Goal: Information Seeking & Learning: Learn about a topic

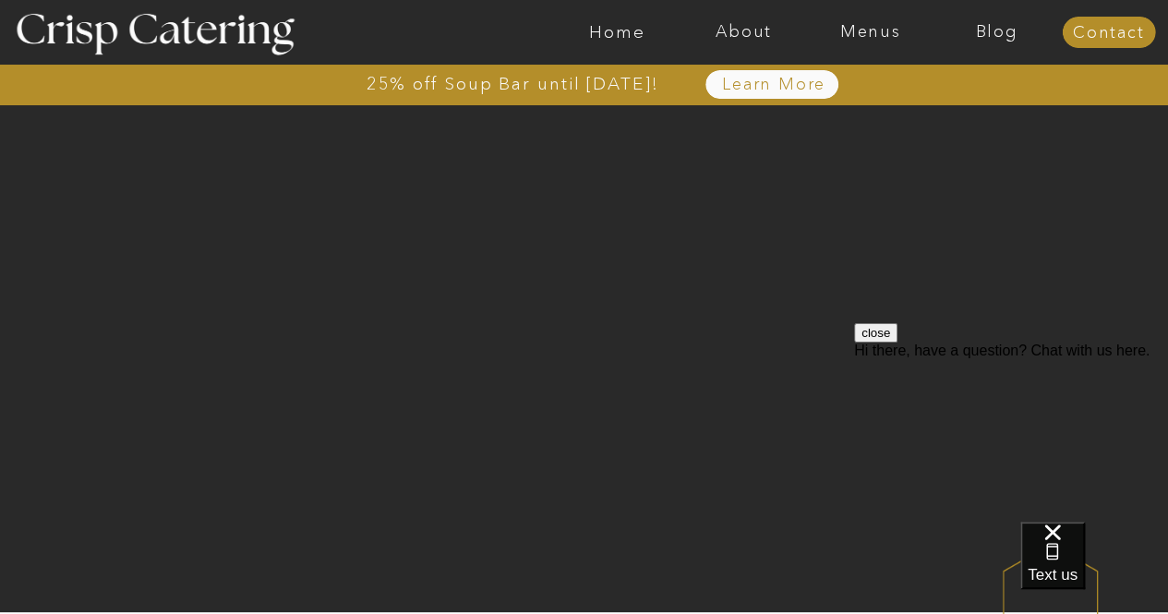
click at [888, 46] on div at bounding box center [657, 32] width 2928 height 65
click at [873, 28] on nav "Menus" at bounding box center [870, 32] width 127 height 18
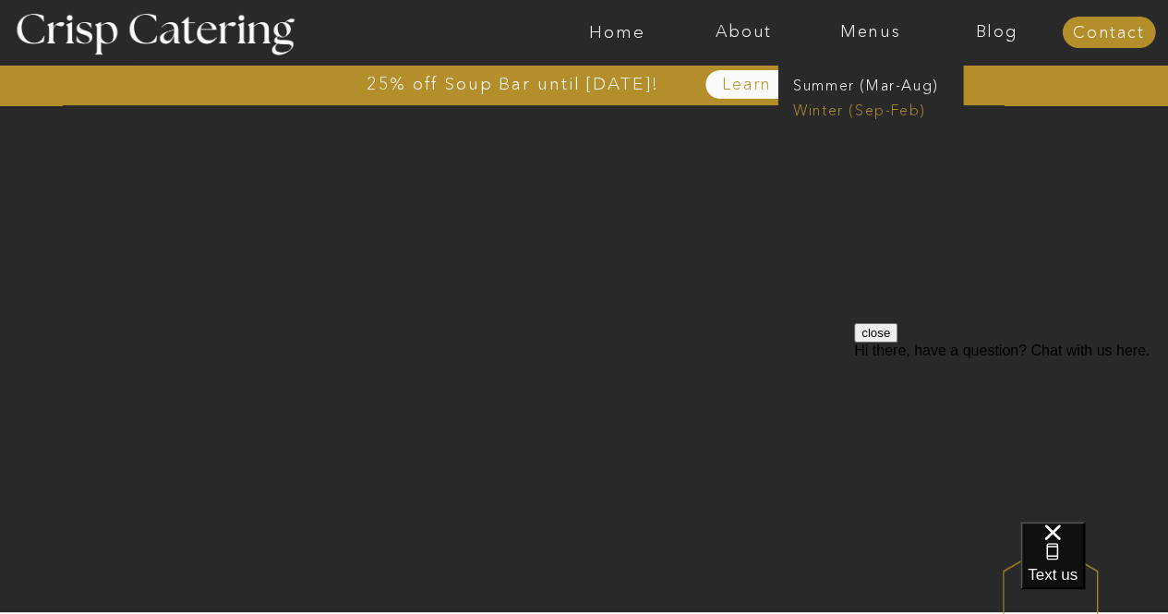
click at [875, 108] on nav "Winter (Sep-Feb)" at bounding box center [868, 109] width 151 height 18
click at [863, 106] on nav "Winter (Sep-Feb)" at bounding box center [868, 109] width 151 height 18
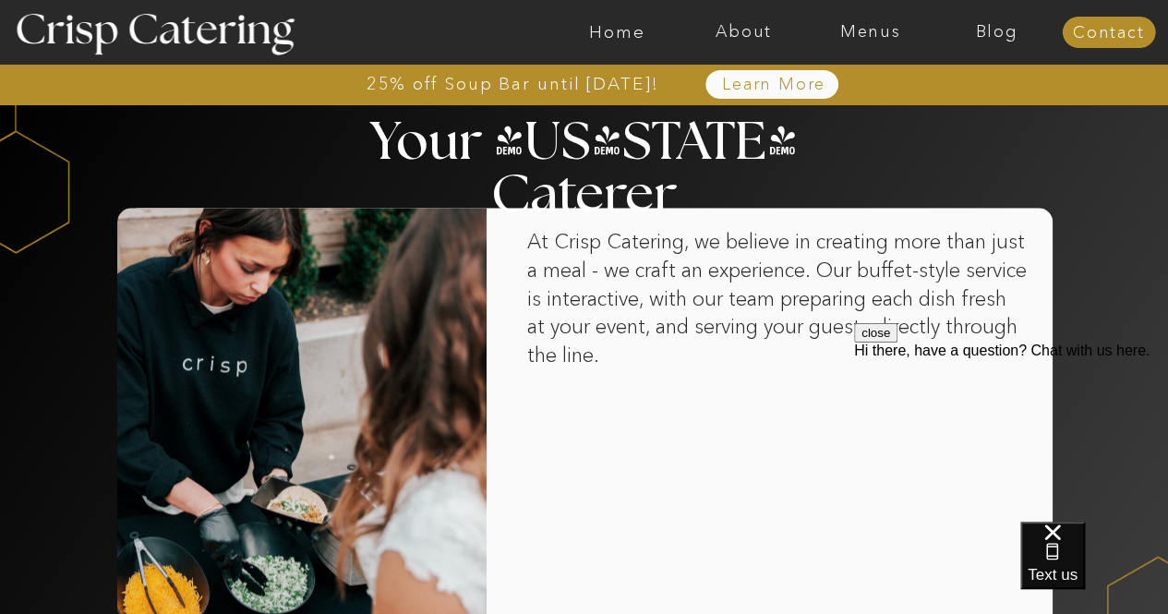
scroll to position [1105, 0]
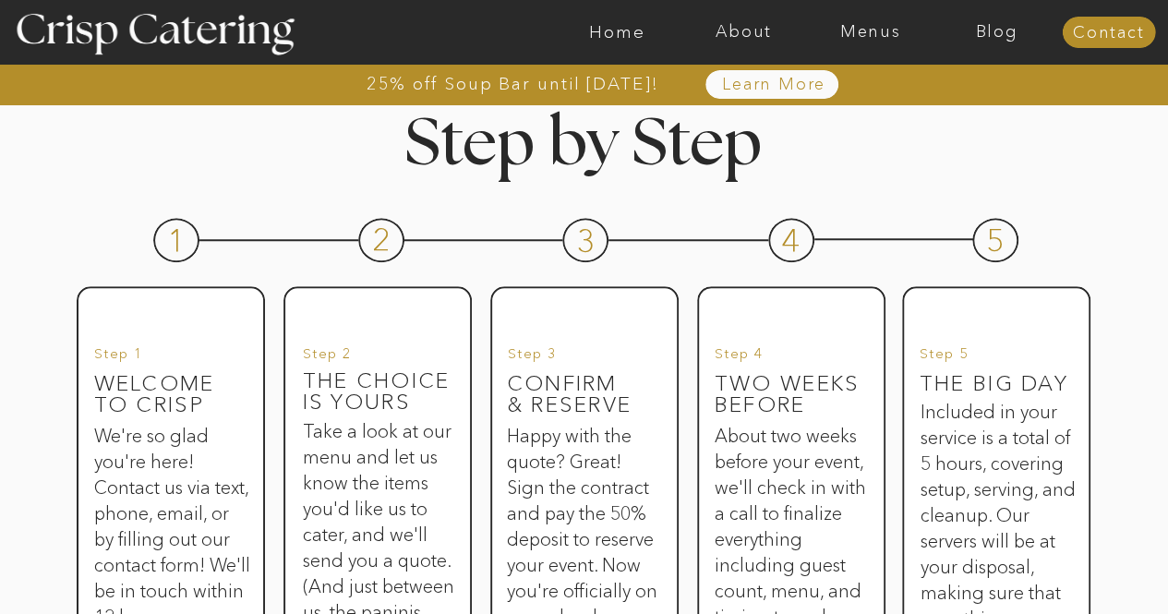
scroll to position [846, 0]
click at [303, 397] on h3 "The Choice is yours" at bounding box center [378, 384] width 151 height 26
click at [360, 431] on h3 "Take a look at our menu and let us know the items you'd like us to cater, and w…" at bounding box center [378, 525] width 151 height 212
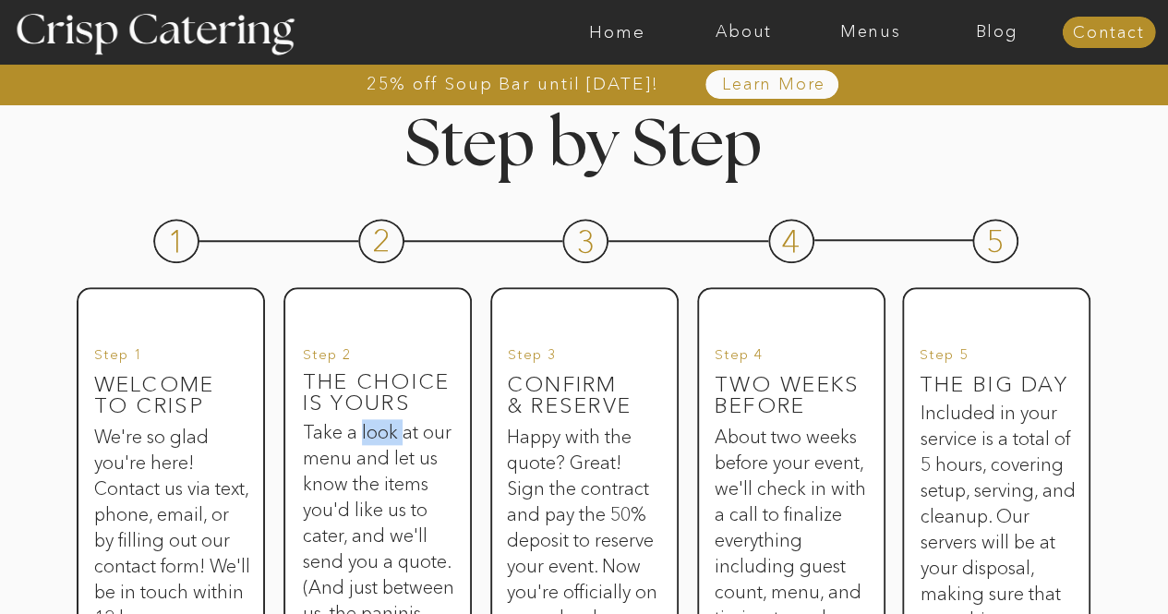
click at [360, 431] on h3 "Take a look at our menu and let us know the items you'd like us to cater, and w…" at bounding box center [378, 525] width 151 height 212
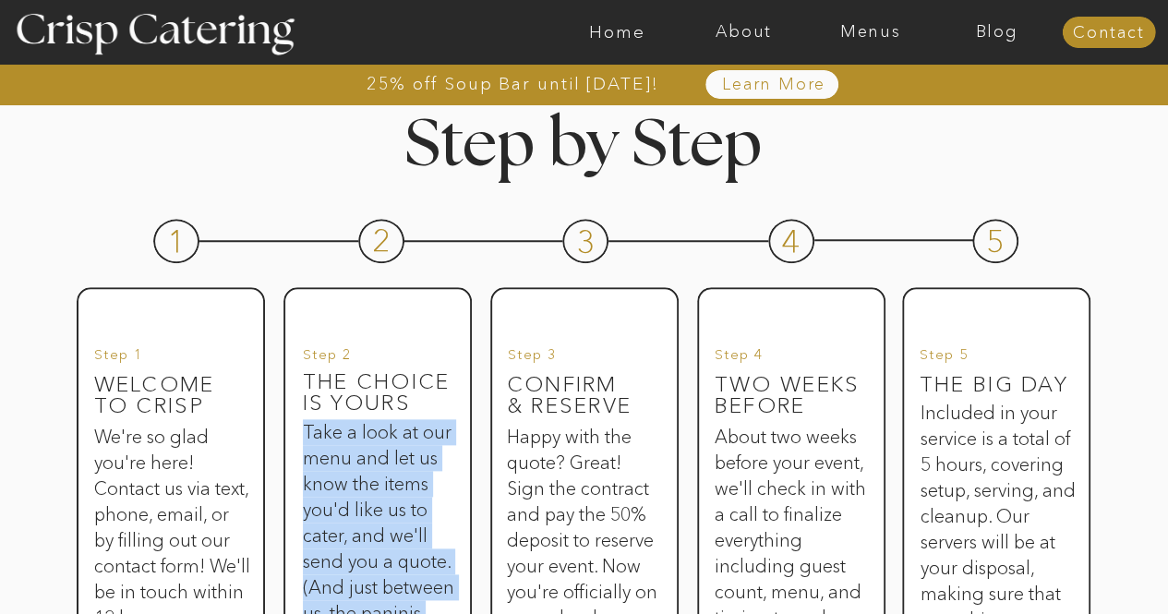
click at [360, 431] on h3 "Take a look at our menu and let us know the items you'd like us to cater, and w…" at bounding box center [378, 525] width 151 height 212
click at [384, 463] on h3 "Take a look at our menu and let us know the items you'd like us to cater, and w…" at bounding box center [378, 525] width 151 height 212
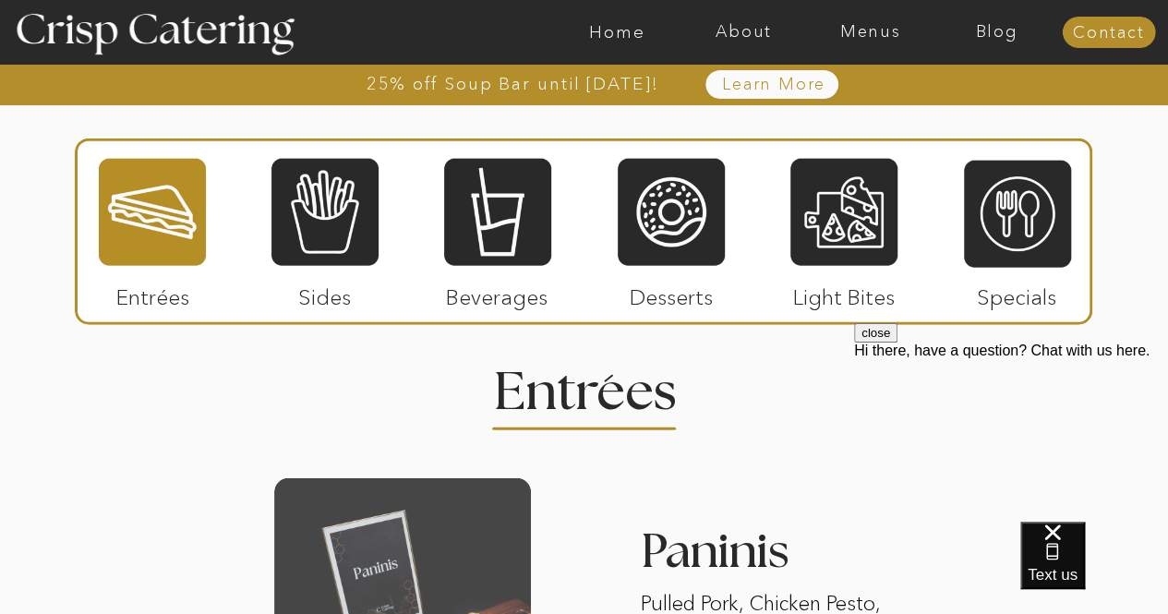
scroll to position [0, 0]
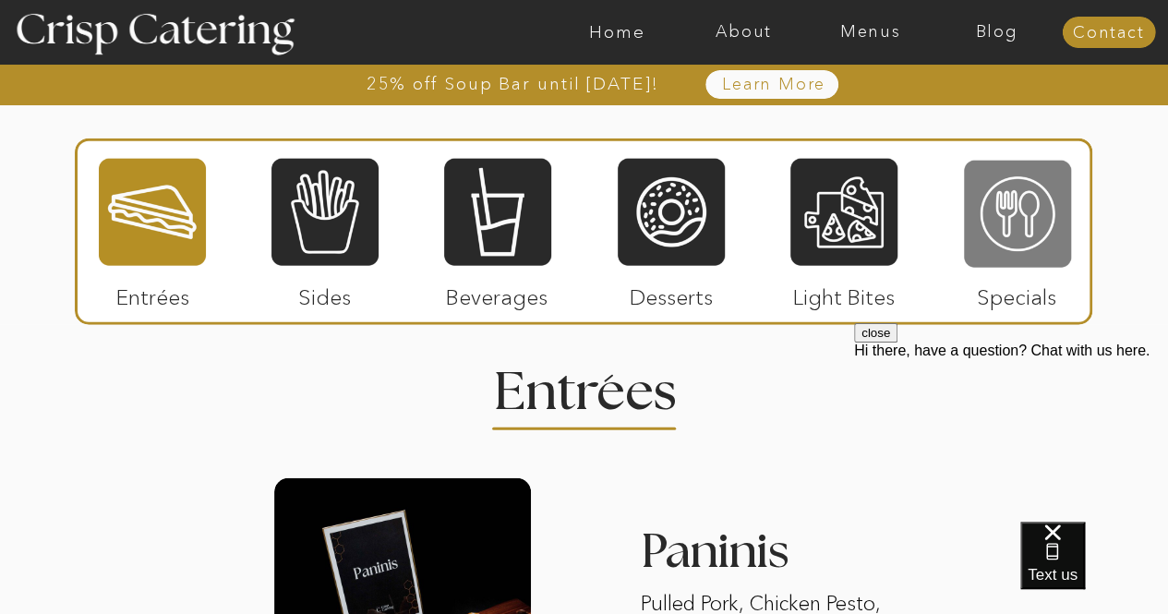
click at [1038, 242] on div at bounding box center [1017, 214] width 107 height 111
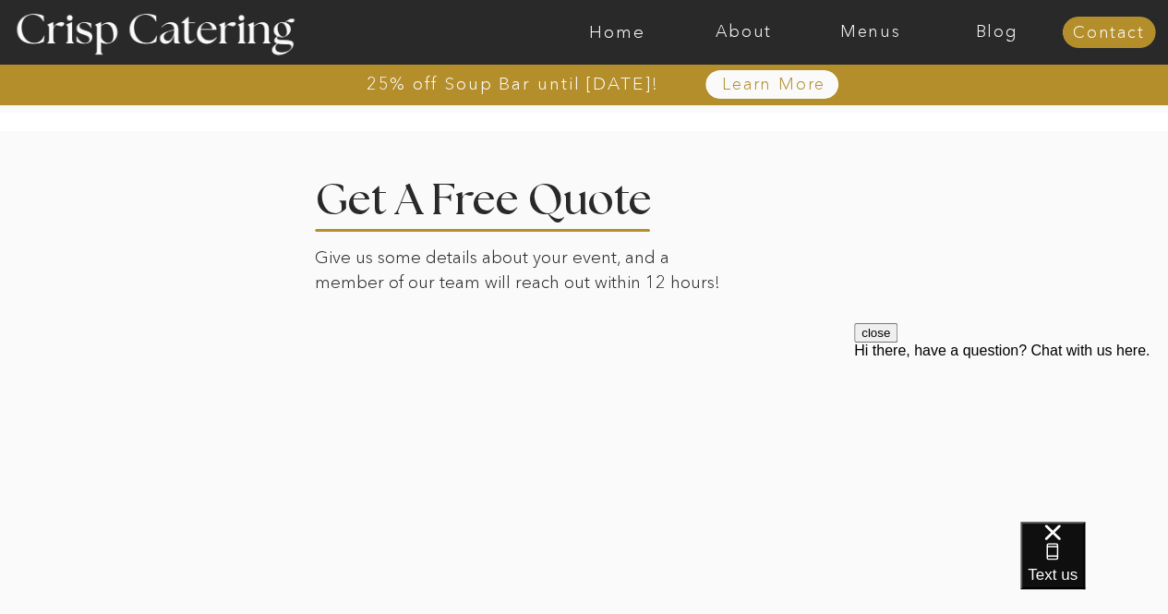
scroll to position [3786, 0]
